Goal: Check status: Check status

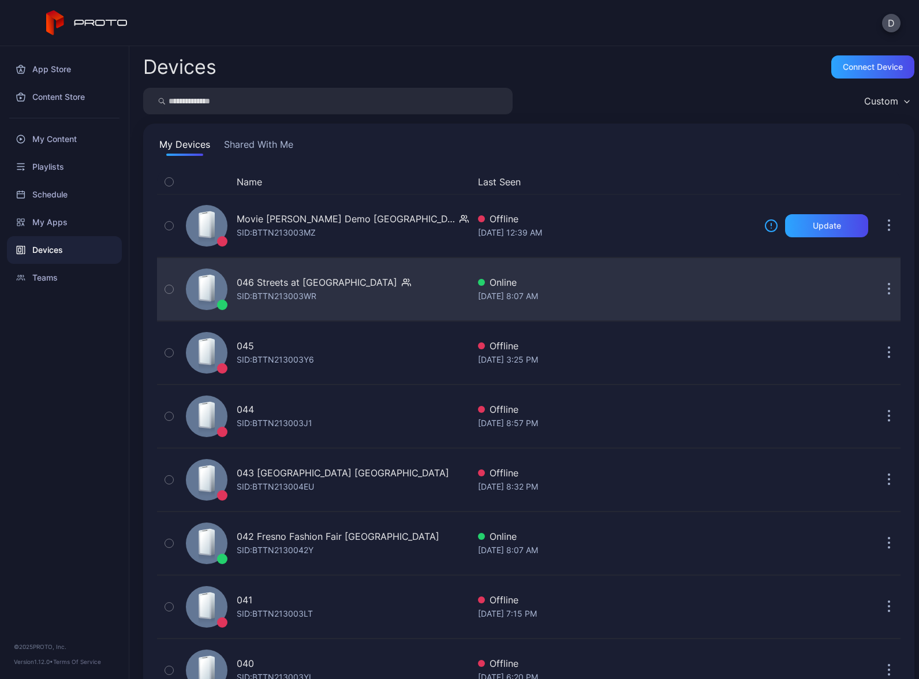
click at [423, 273] on div "046 Streets at [GEOGRAPHIC_DATA]: BTTN213003WR" at bounding box center [325, 289] width 288 height 58
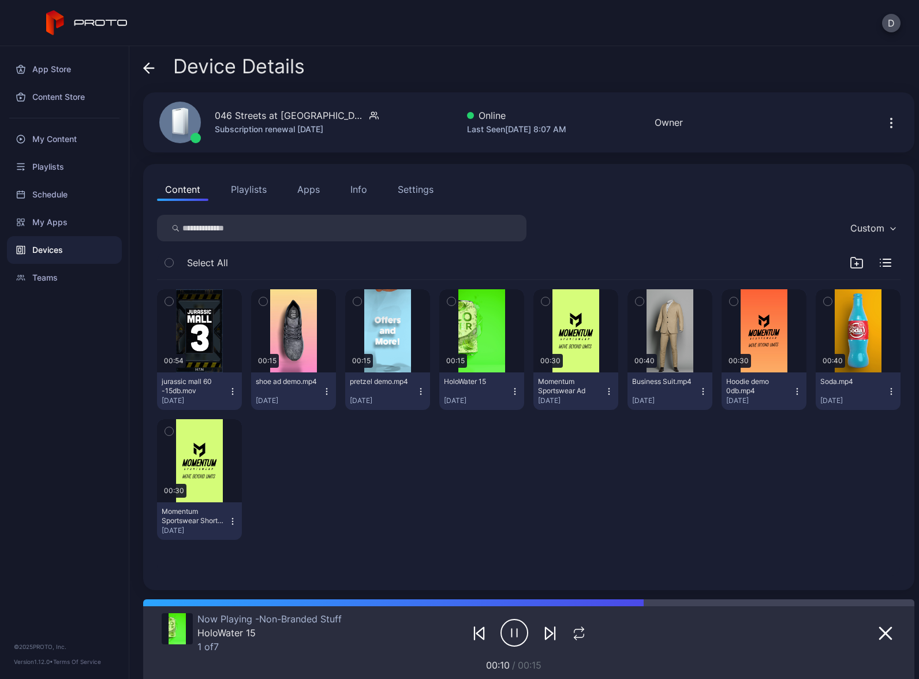
click at [255, 185] on button "Playlists" at bounding box center [249, 189] width 52 height 23
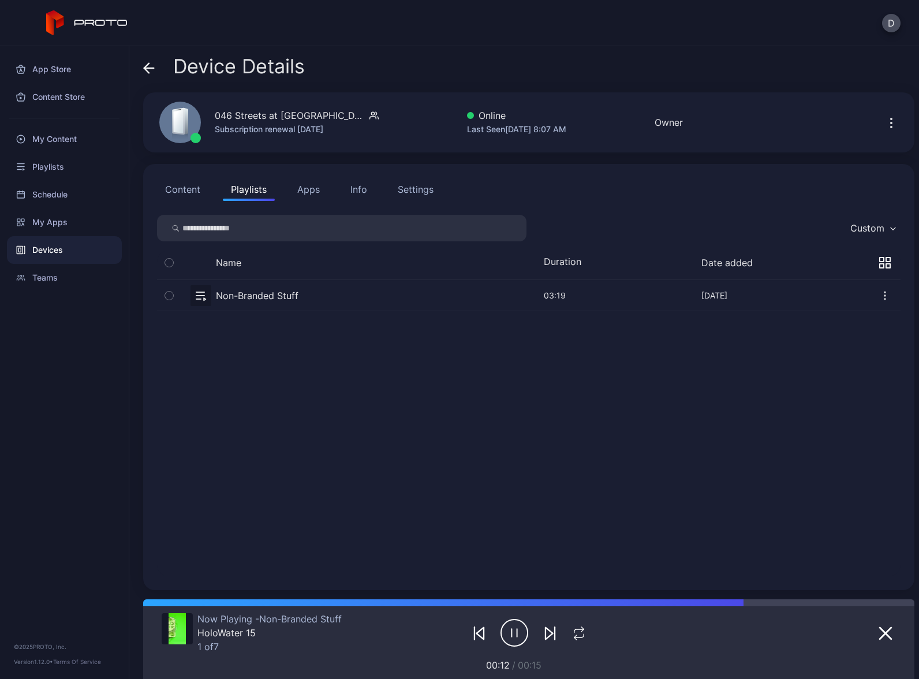
click at [357, 187] on div "Info" at bounding box center [358, 189] width 17 height 14
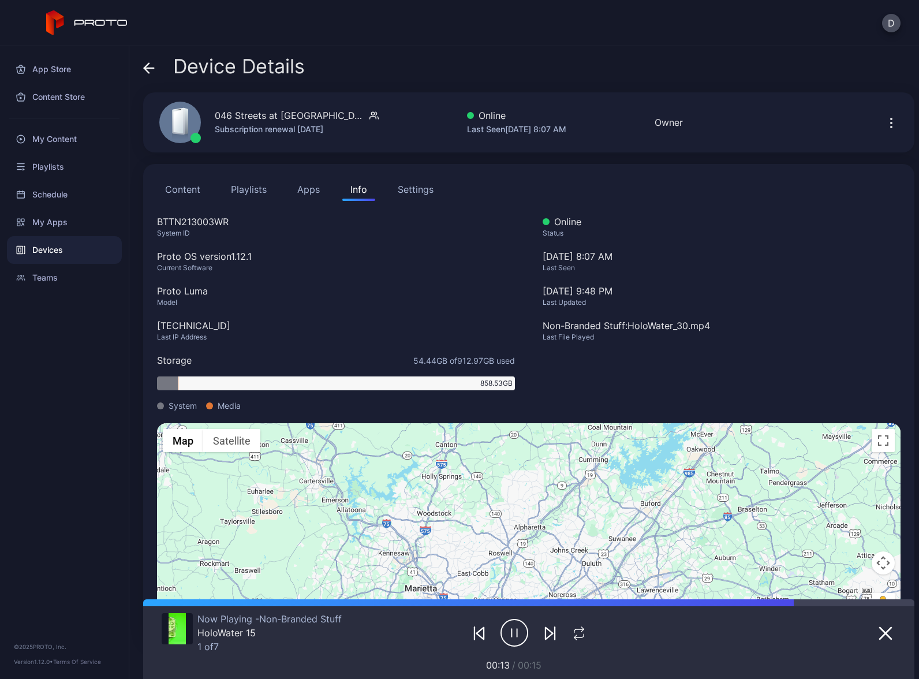
click at [403, 188] on div "Settings" at bounding box center [416, 189] width 36 height 14
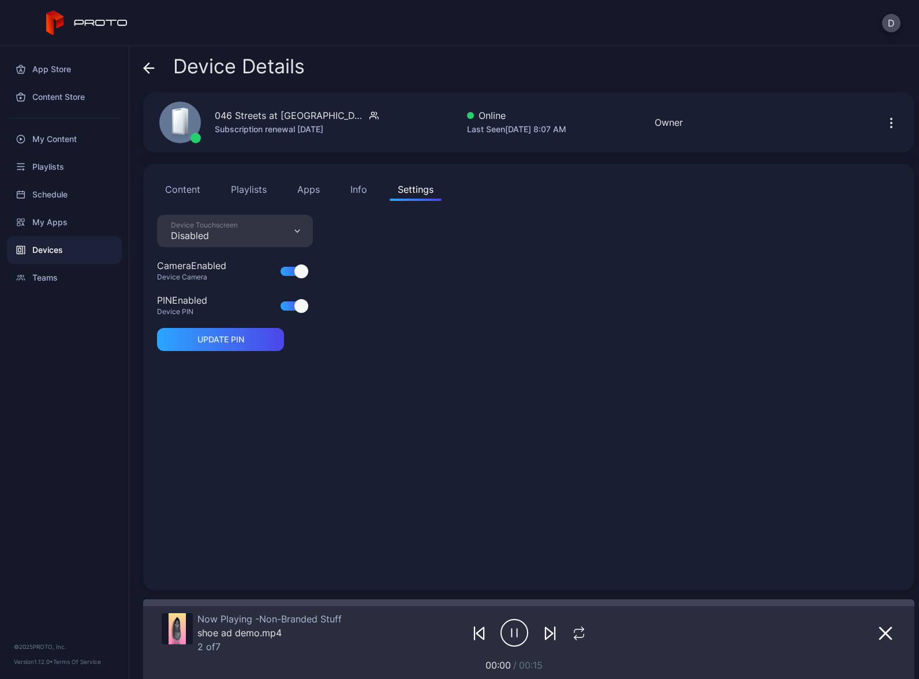
click at [193, 187] on button "Content" at bounding box center [182, 189] width 51 height 23
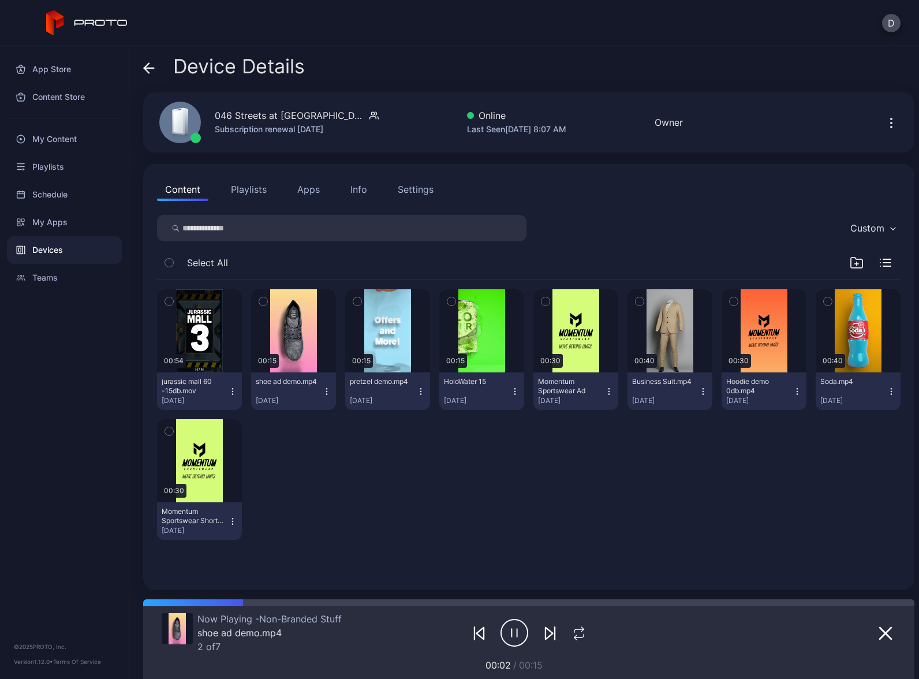
click at [228, 391] on icon "button" at bounding box center [232, 391] width 9 height 9
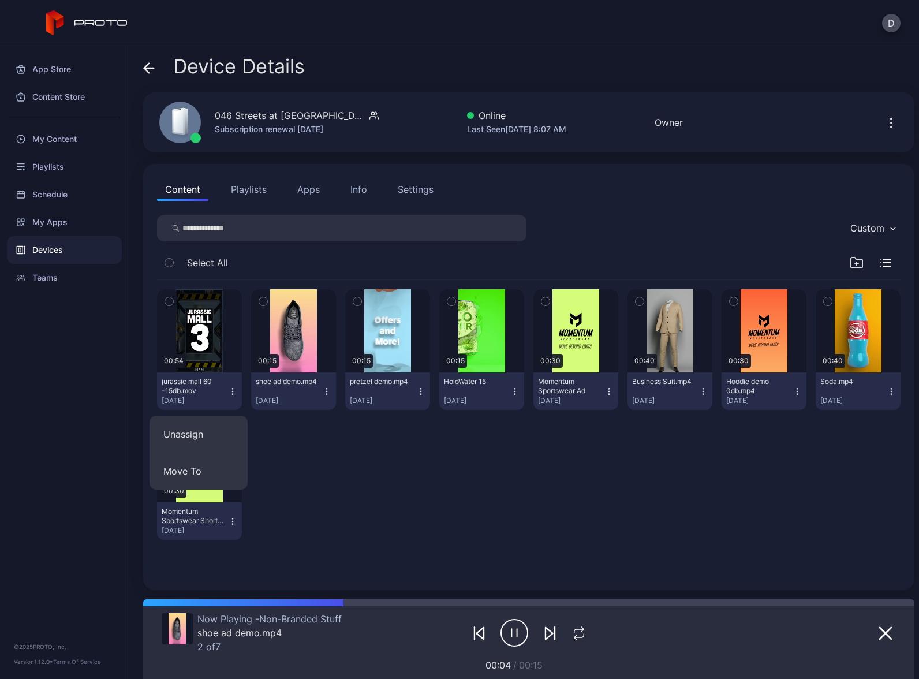
click at [229, 390] on icon "button" at bounding box center [232, 391] width 9 height 9
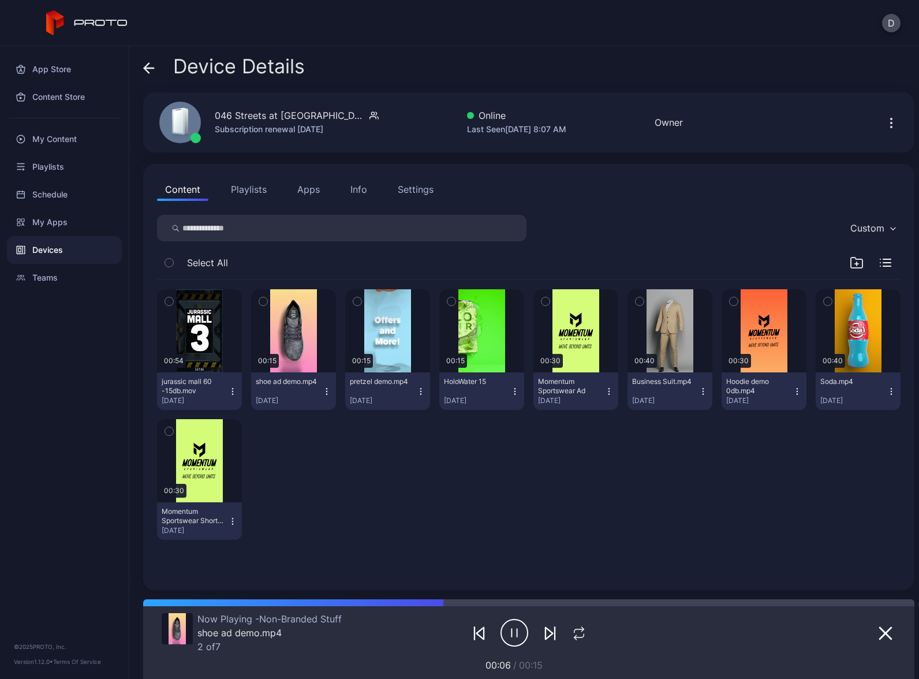
click at [811, 632] on div at bounding box center [835, 632] width 122 height 39
click at [703, 526] on div "00:54 jurassic mall 60 -15db.mov [DATE] 00:15 shoe ad demo.mp4 [DATE] 00:15 pre…" at bounding box center [529, 414] width 744 height 269
click at [885, 122] on icon "button" at bounding box center [892, 123] width 14 height 14
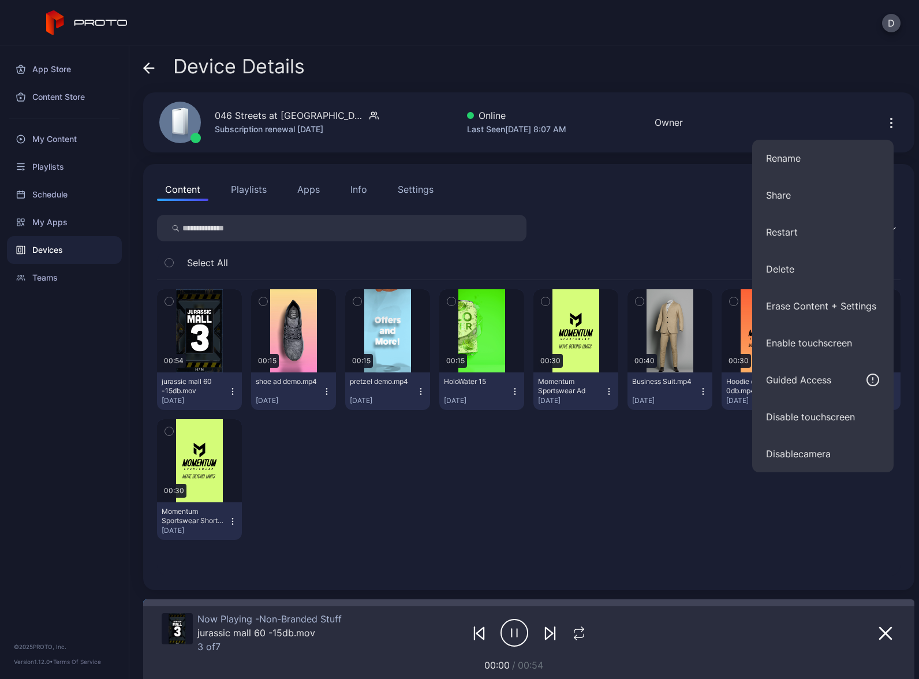
click at [793, 106] on div "046 Streets at [GEOGRAPHIC_DATA] Subscription renewal [DATE] Online Last Seen […" at bounding box center [528, 122] width 771 height 60
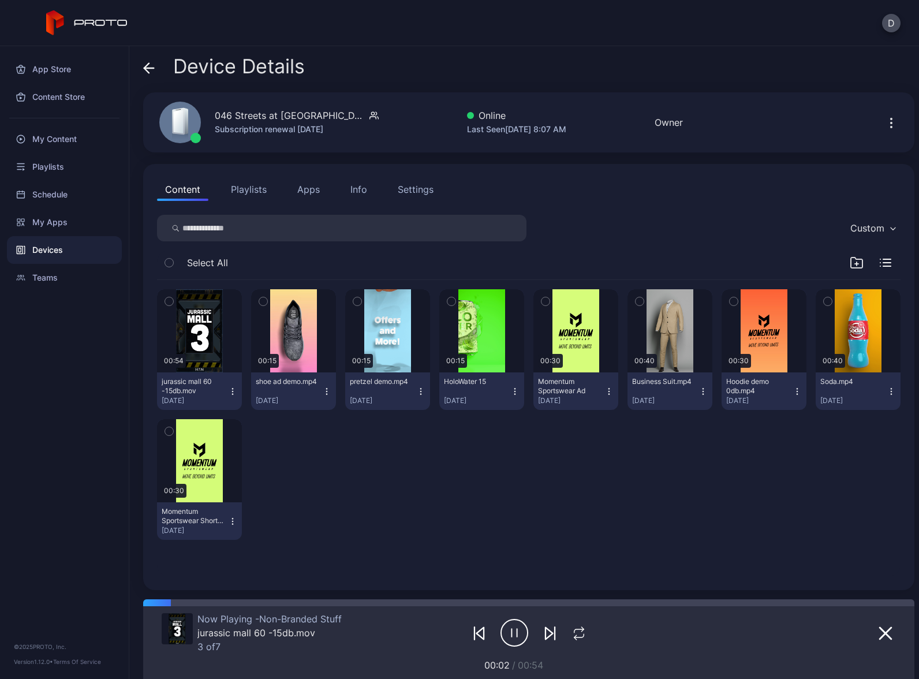
click at [146, 68] on icon at bounding box center [149, 68] width 10 height 0
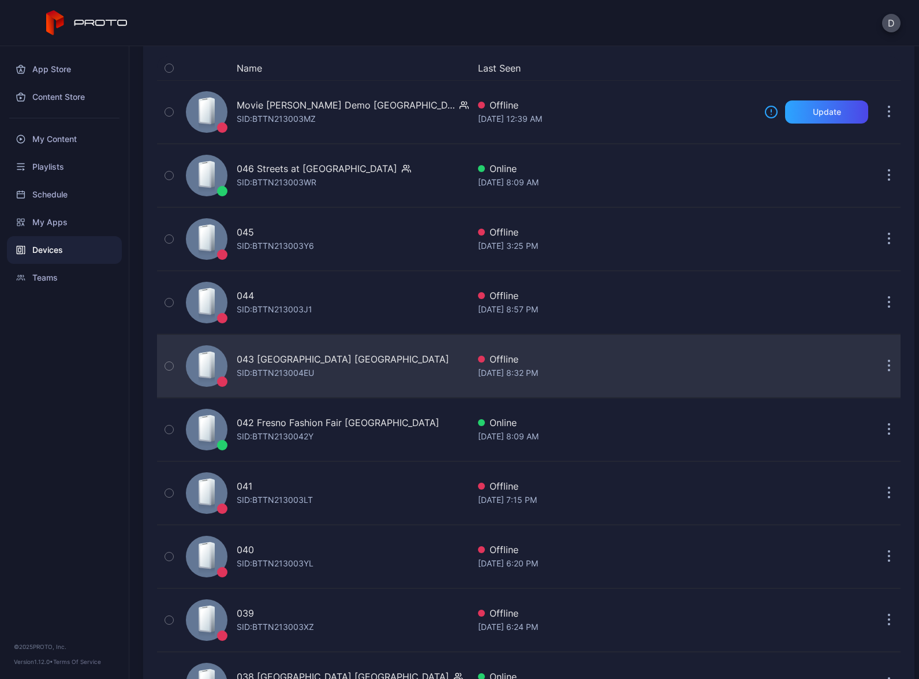
scroll to position [292, 0]
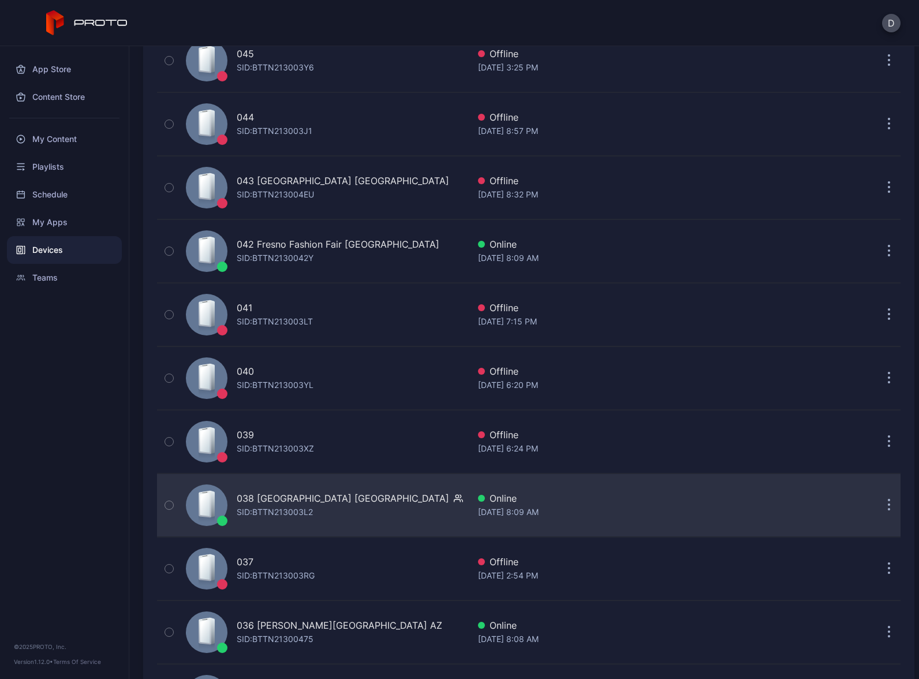
click at [388, 510] on div "038 [GEOGRAPHIC_DATA] [GEOGRAPHIC_DATA] SID: BTTN213003L2" at bounding box center [325, 505] width 288 height 58
